Goal: Information Seeking & Learning: Learn about a topic

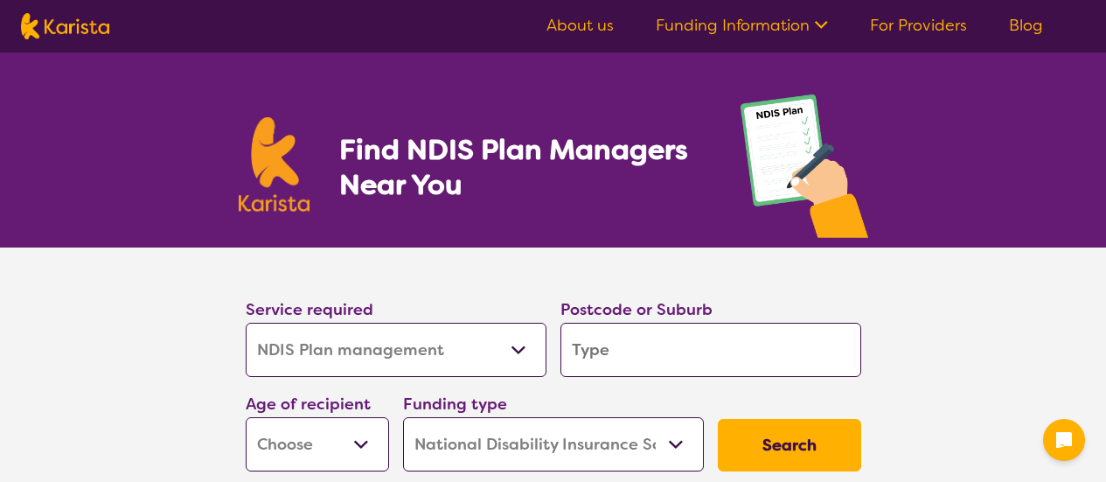
select select "NDIS Plan management"
select select "NDIS"
select select "NDIS Plan management"
select select "NDIS"
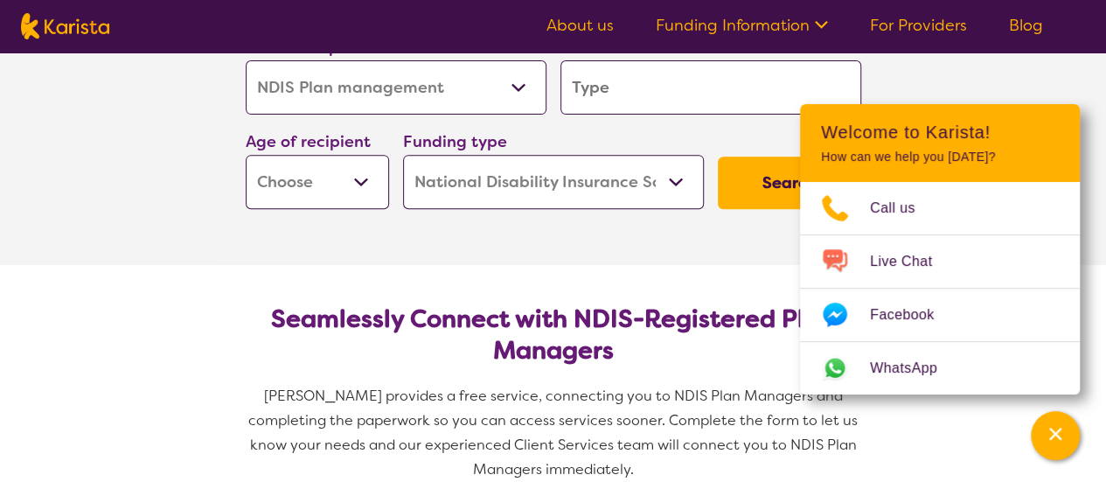
click at [691, 90] on input "search" at bounding box center [710, 87] width 301 height 54
click at [407, 272] on section "Seamlessly Connect with NDIS-Registered Plan Managers Karista provides a free s…" at bounding box center [553, 386] width 671 height 243
click at [624, 76] on input "search" at bounding box center [710, 87] width 301 height 54
click at [512, 83] on select "Allied Health Assistant Assessment ([MEDICAL_DATA] or [MEDICAL_DATA]) Behaviour…" at bounding box center [396, 87] width 301 height 54
click at [246, 60] on select "Allied Health Assistant Assessment ([MEDICAL_DATA] or [MEDICAL_DATA]) Behaviour…" at bounding box center [396, 87] width 301 height 54
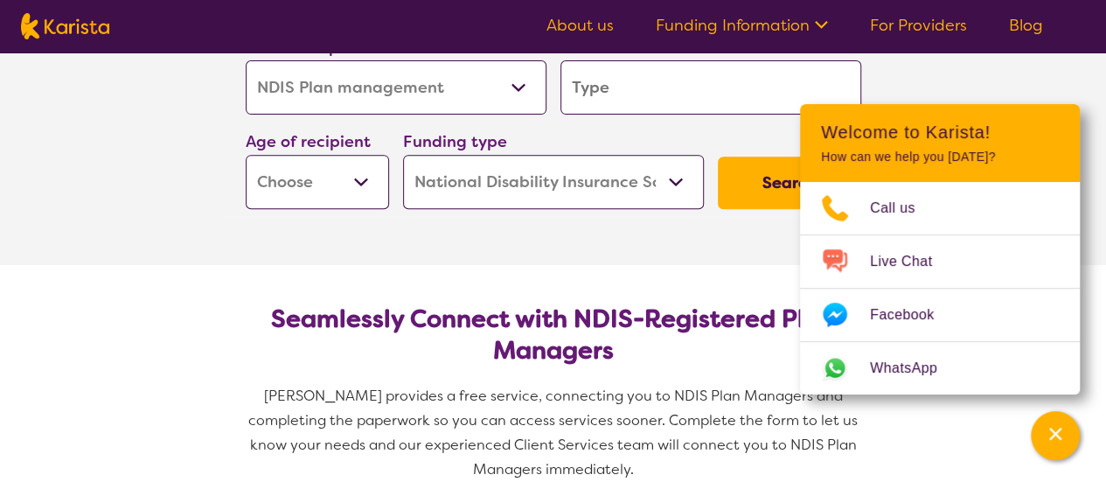
click at [727, 239] on section "Service required Allied Health Assistant Assessment ([MEDICAL_DATA] or [MEDICAL…" at bounding box center [553, 125] width 699 height 280
click at [1025, 74] on section "Service required Allied Health Assistant Assessment ([MEDICAL_DATA] or [MEDICAL…" at bounding box center [553, 125] width 1106 height 280
drag, startPoint x: 654, startPoint y: 300, endPoint x: 645, endPoint y: 293, distance: 11.2
click at [654, 300] on section "Seamlessly Connect with NDIS-Registered Plan Managers Karista provides a free s…" at bounding box center [553, 386] width 671 height 243
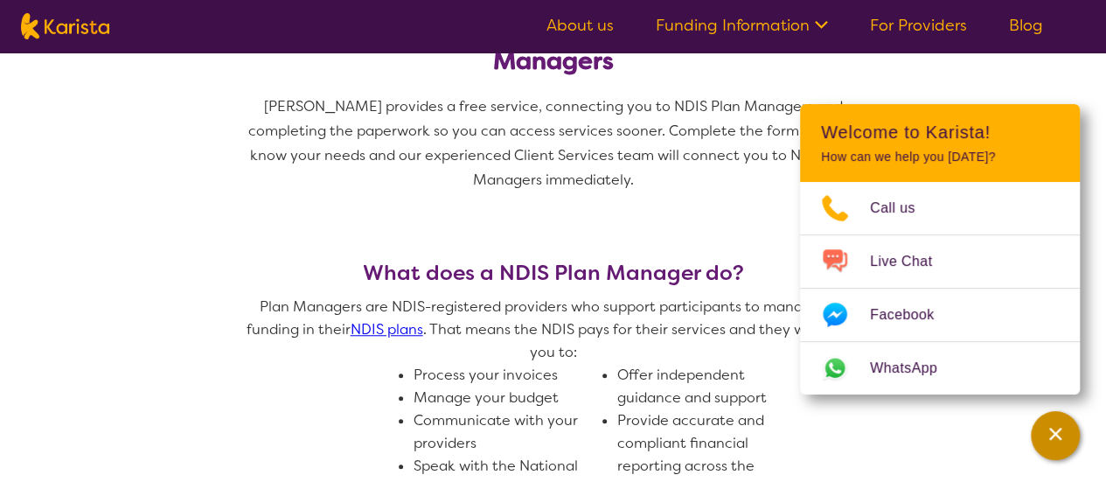
scroll to position [524, 0]
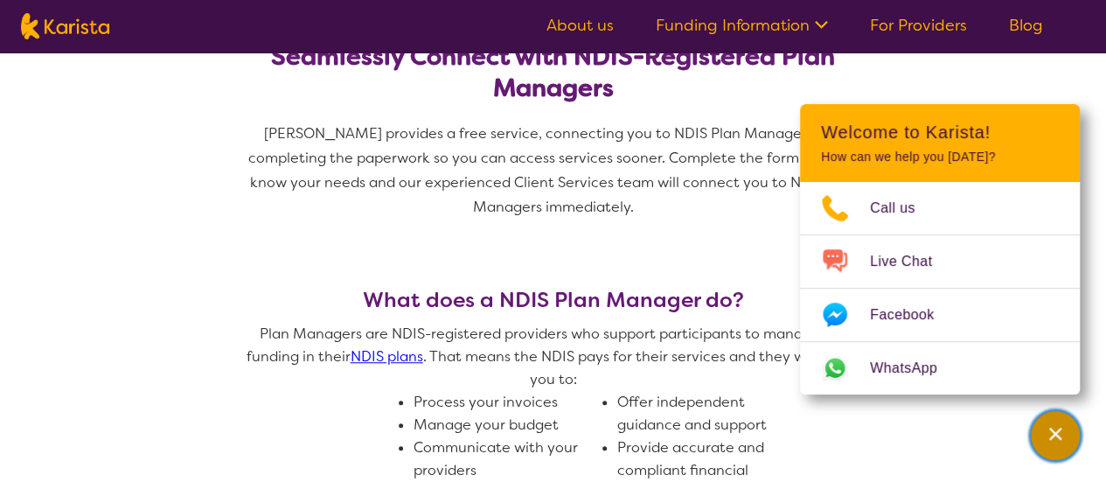
click at [1046, 433] on icon "Channel Menu" at bounding box center [1054, 433] width 17 height 17
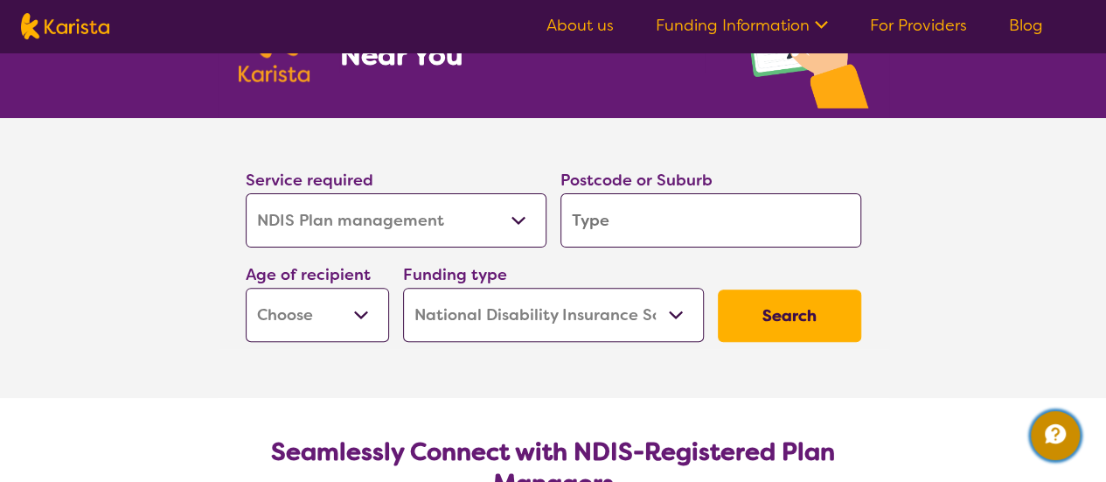
scroll to position [350, 0]
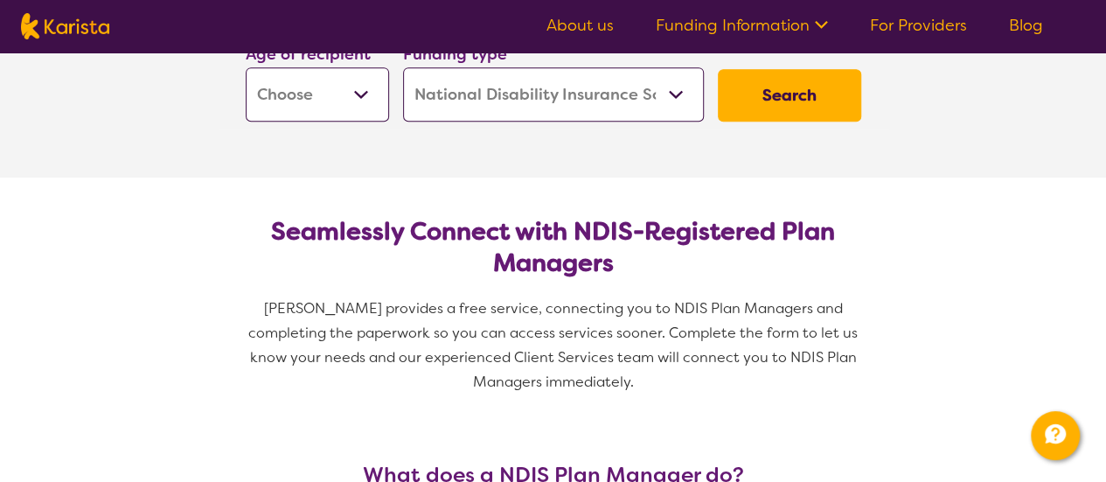
click at [684, 93] on select "Home Care Package (HCP) National Disability Insurance Scheme (NDIS) I don't know" at bounding box center [553, 94] width 301 height 54
click at [403, 67] on select "Home Care Package (HCP) National Disability Insurance Scheme (NDIS) I don't know" at bounding box center [553, 94] width 301 height 54
click at [361, 93] on select "Early Childhood - 0 to 9 Child - 10 to 11 Adolescent - 12 to 17 Adult - 18 to 6…" at bounding box center [317, 94] width 143 height 54
select select "CH"
click at [246, 67] on select "Early Childhood - 0 to 9 Child - 10 to 11 Adolescent - 12 to 17 Adult - 18 to 6…" at bounding box center [317, 94] width 143 height 54
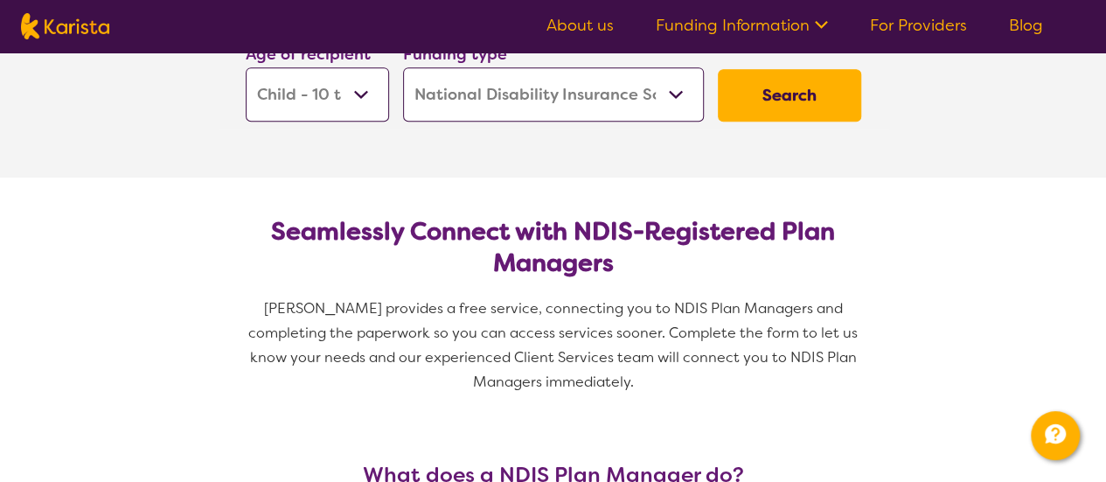
select select "CH"
click at [678, 96] on select "Home Care Package (HCP) National Disability Insurance Scheme (NDIS) I don't know" at bounding box center [553, 94] width 301 height 54
click at [403, 67] on select "Home Care Package (HCP) National Disability Insurance Scheme (NDIS) I don't know" at bounding box center [553, 94] width 301 height 54
click at [676, 91] on select "Home Care Package (HCP) National Disability Insurance Scheme (NDIS) I don't know" at bounding box center [553, 94] width 301 height 54
click at [403, 67] on select "Home Care Package (HCP) National Disability Insurance Scheme (NDIS) I don't know" at bounding box center [553, 94] width 301 height 54
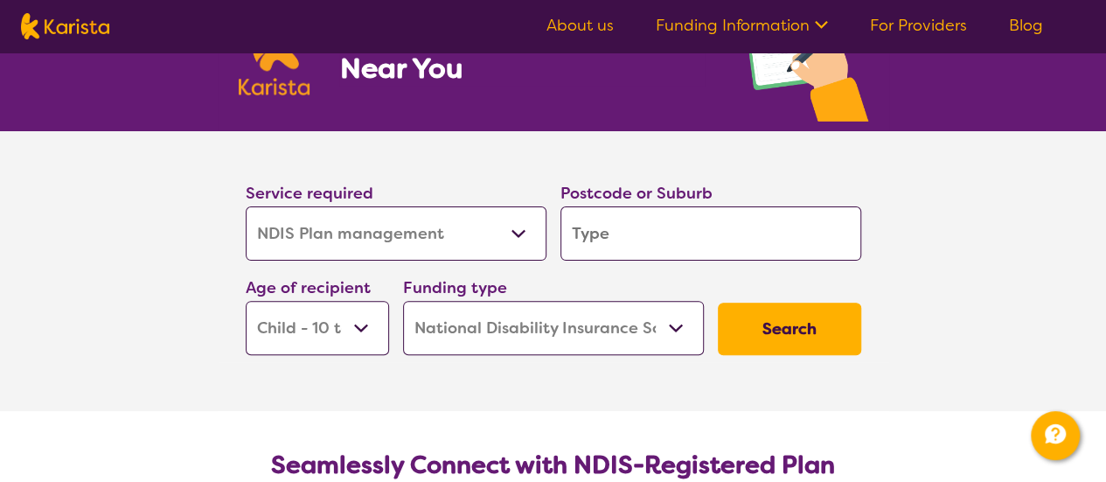
scroll to position [87, 0]
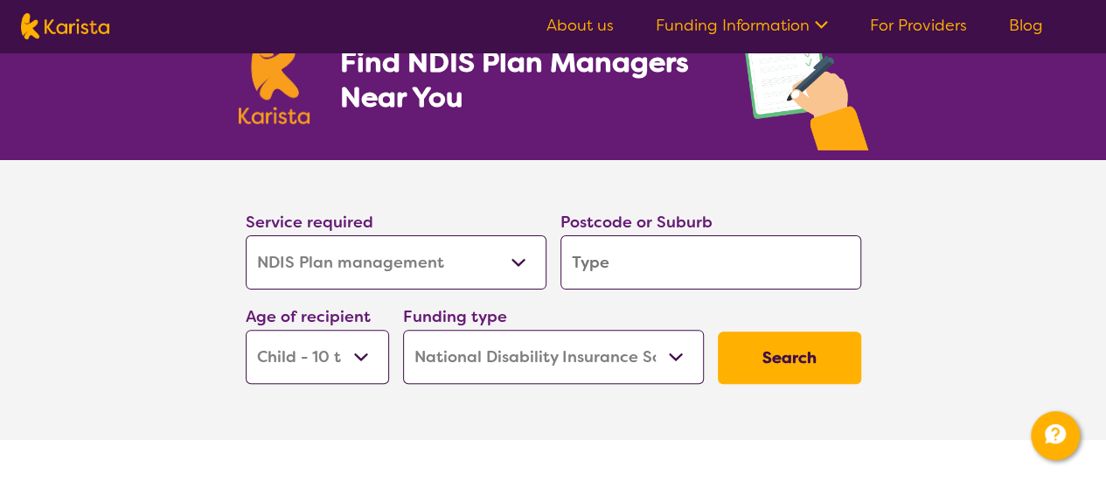
click at [619, 254] on input "search" at bounding box center [710, 262] width 301 height 54
type input "6280"
click at [515, 260] on select "Allied Health Assistant Assessment ([MEDICAL_DATA] or [MEDICAL_DATA]) Behaviour…" at bounding box center [396, 262] width 301 height 54
select select "NDIS Support Coordination"
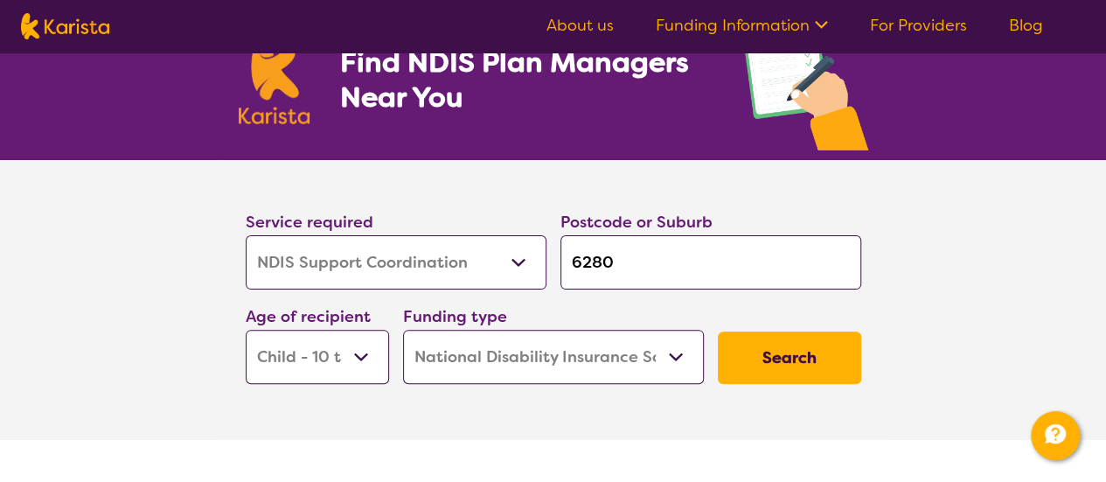
click at [246, 235] on select "Allied Health Assistant Assessment ([MEDICAL_DATA] or [MEDICAL_DATA]) Behaviour…" at bounding box center [396, 262] width 301 height 54
select select "NDIS Support Coordination"
click at [519, 261] on select "Allied Health Assistant Assessment ([MEDICAL_DATA] or [MEDICAL_DATA]) Behaviour…" at bounding box center [396, 262] width 301 height 54
select select "NDIS Plan management"
click at [246, 235] on select "Allied Health Assistant Assessment ([MEDICAL_DATA] or [MEDICAL_DATA]) Behaviour…" at bounding box center [396, 262] width 301 height 54
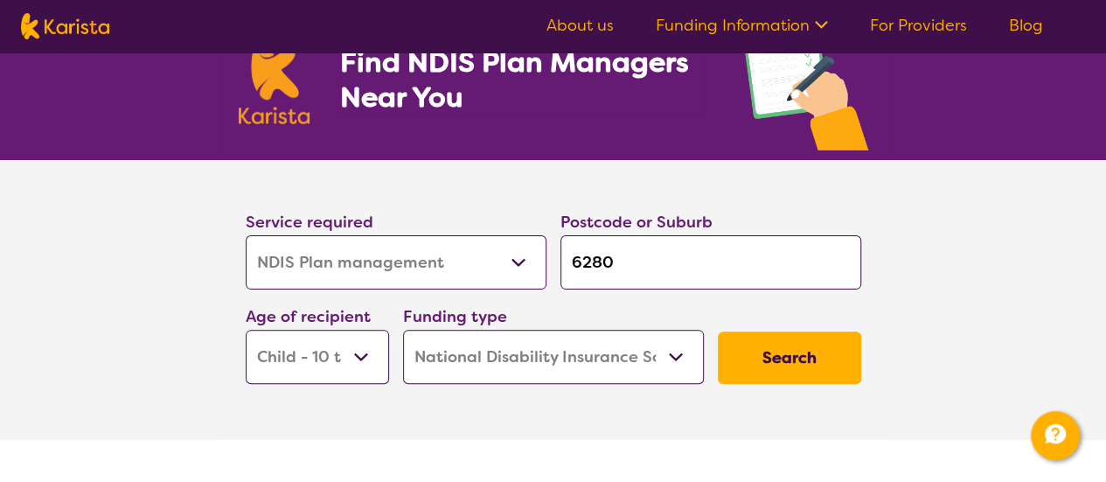
select select "NDIS Plan management"
click at [773, 359] on button "Search" at bounding box center [789, 357] width 143 height 52
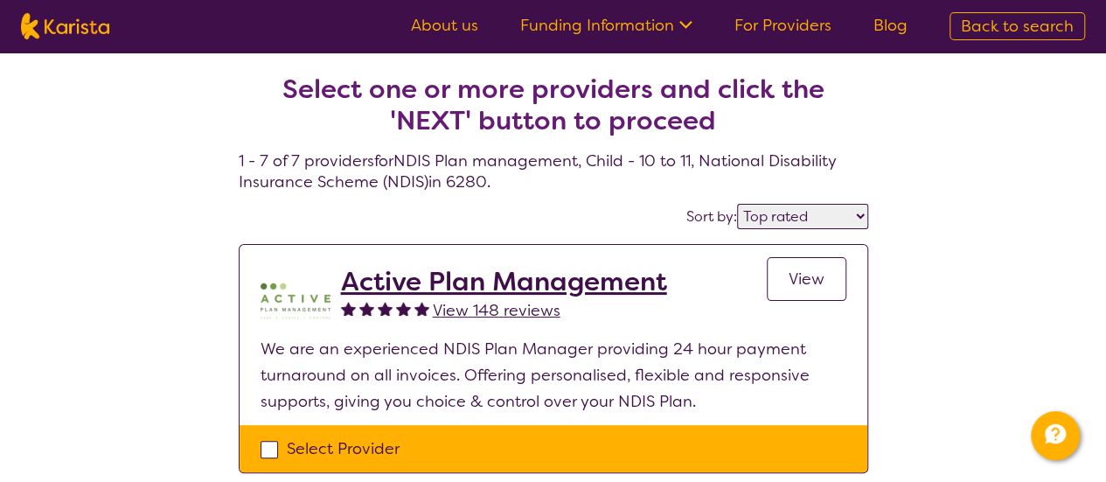
click at [856, 216] on select "Highly reviewed Top rated" at bounding box center [802, 216] width 131 height 25
select select "highly_reviewed"
click at [738, 204] on select "Highly reviewed Top rated" at bounding box center [802, 216] width 131 height 25
